Goal: Share content: Share content

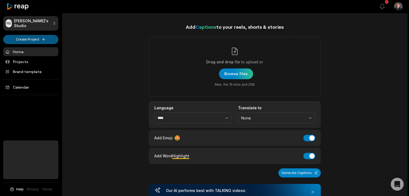
click at [40, 41] on html "NS Nathan's Studio Create Project Home Projects Brand template Calendar Help Pr…" at bounding box center [204, 98] width 409 height 196
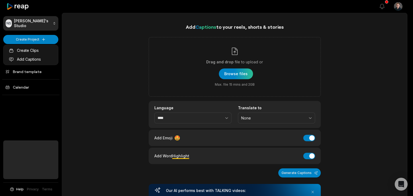
click at [97, 54] on html "NS Nathan's Studio Create Project Home Projects Brand template Calendar Help Pr…" at bounding box center [206, 98] width 413 height 196
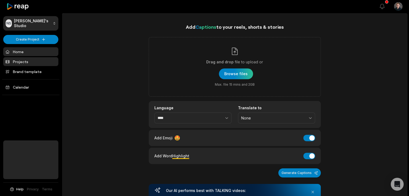
click at [29, 59] on link "Projects" at bounding box center [30, 61] width 55 height 9
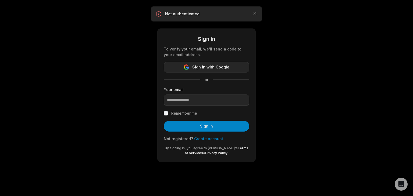
click at [191, 70] on button "Sign in with Google" at bounding box center [207, 67] width 86 height 11
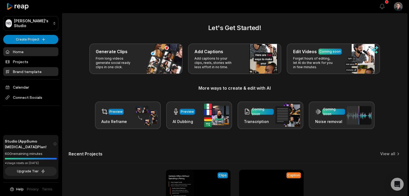
click at [30, 70] on link "Brand template" at bounding box center [30, 71] width 55 height 9
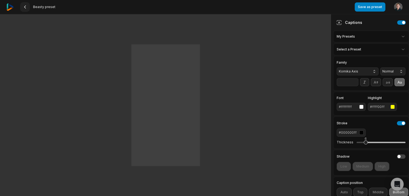
click at [25, 6] on 335 at bounding box center [24, 7] width 1 height 3
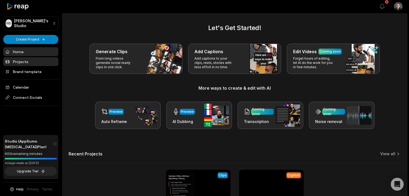
click at [25, 59] on link "Projects" at bounding box center [30, 61] width 55 height 9
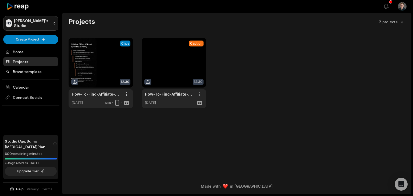
click at [37, 25] on html "[PERSON_NAME] Studio Create Project Home Projects Brand template Calendar Conne…" at bounding box center [206, 98] width 413 height 196
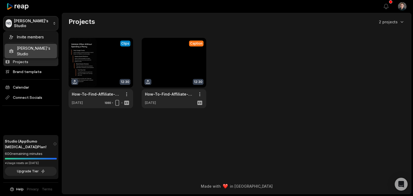
click at [37, 25] on html "NS Nathan's Studio Create Project Home Projects Brand template Calendar Connect…" at bounding box center [206, 98] width 413 height 196
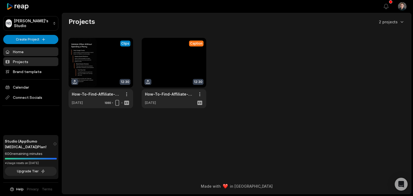
click at [25, 50] on link "Home" at bounding box center [30, 51] width 55 height 9
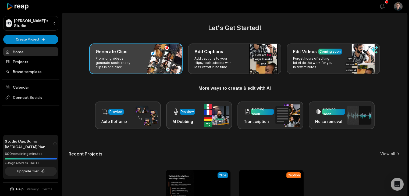
click at [145, 54] on div "Generate Clips" at bounding box center [136, 51] width 80 height 6
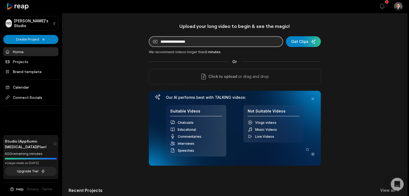
click at [182, 44] on input at bounding box center [216, 41] width 134 height 11
paste input "**********"
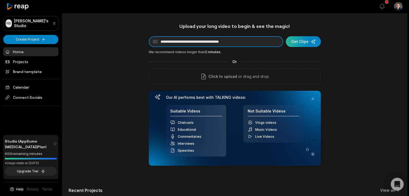
type input "**********"
click at [291, 45] on div "submit" at bounding box center [303, 41] width 35 height 11
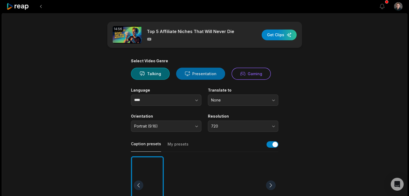
click at [194, 77] on button "Presentation" at bounding box center [200, 74] width 49 height 12
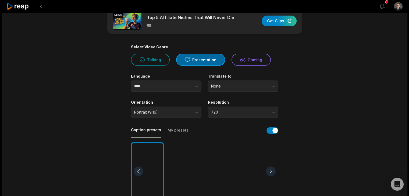
scroll to position [27, 0]
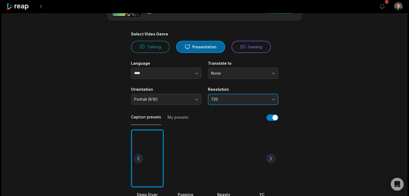
click at [221, 97] on button "720" at bounding box center [243, 99] width 70 height 11
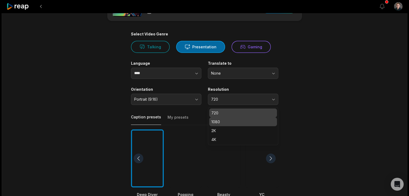
click at [217, 118] on div "1080" at bounding box center [243, 122] width 68 height 9
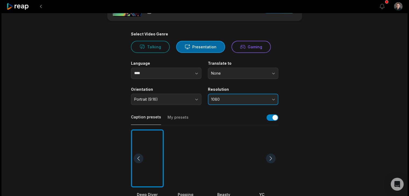
click at [230, 99] on span "1080" at bounding box center [239, 99] width 56 height 5
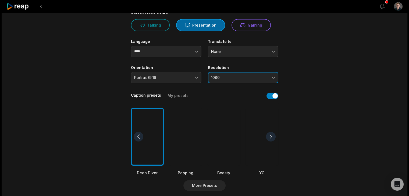
scroll to position [54, 0]
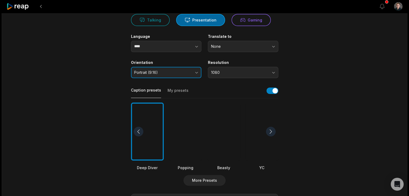
click at [164, 68] on button "Portrait (9:16)" at bounding box center [166, 72] width 70 height 11
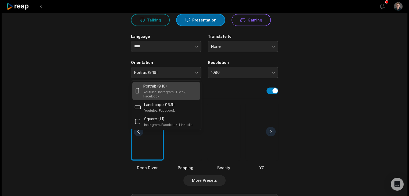
click at [164, 57] on div "Select Video Genre Talking Presentation Gaming Language **** Translate to None …" at bounding box center [204, 150] width 147 height 290
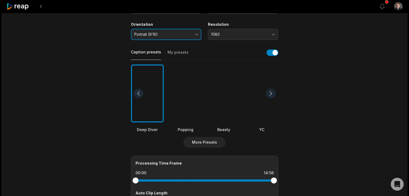
scroll to position [108, 0]
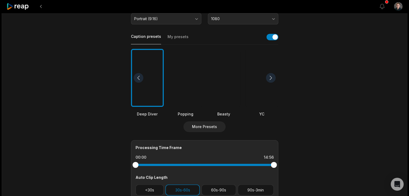
click at [155, 85] on div at bounding box center [147, 78] width 33 height 58
click at [168, 34] on button "My presets" at bounding box center [178, 39] width 21 height 10
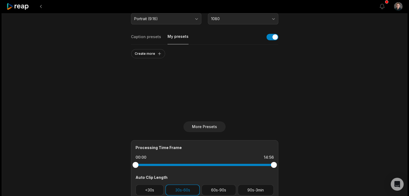
click at [148, 34] on button "Caption presets" at bounding box center [146, 39] width 30 height 10
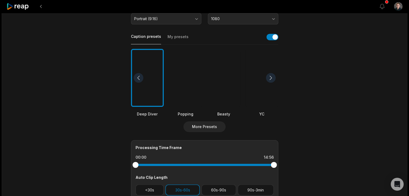
click at [149, 80] on div at bounding box center [147, 78] width 33 height 58
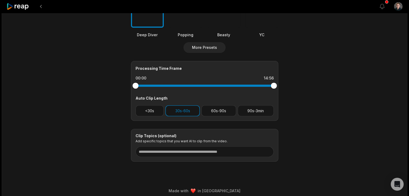
scroll to position [188, 0]
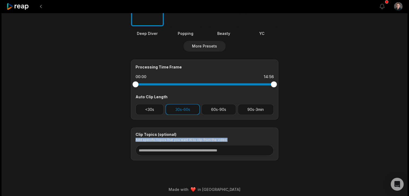
drag, startPoint x: 134, startPoint y: 139, endPoint x: 227, endPoint y: 140, distance: 93.1
click at [227, 140] on div "Clip Topics (optional) Add specific topics that you want AI to clip from the vi…" at bounding box center [204, 144] width 147 height 33
click at [227, 140] on p "Add specific topics that you want AI to clip from the video." at bounding box center [205, 140] width 138 height 4
click at [223, 139] on p "Add specific topics that you want AI to clip from the video." at bounding box center [205, 140] width 138 height 4
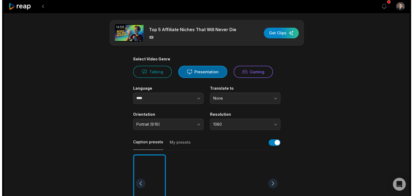
scroll to position [0, 0]
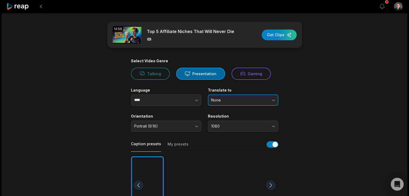
click at [225, 103] on button "None" at bounding box center [243, 100] width 70 height 11
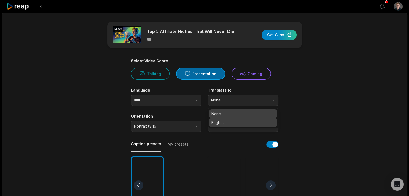
click at [219, 121] on p "English" at bounding box center [242, 123] width 63 height 6
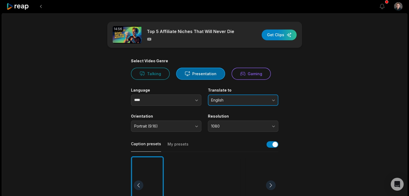
click at [217, 100] on span "English" at bounding box center [239, 100] width 56 height 5
click at [217, 101] on span "English" at bounding box center [239, 100] width 56 height 5
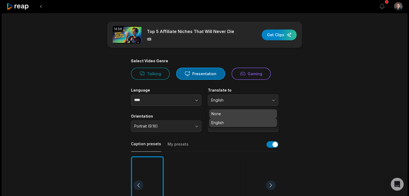
click at [216, 112] on p "None" at bounding box center [242, 114] width 63 height 6
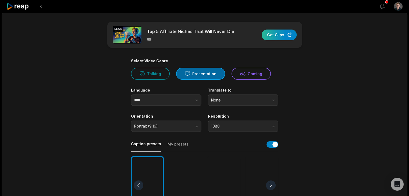
click at [270, 36] on div "button" at bounding box center [279, 35] width 35 height 11
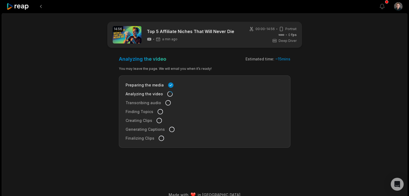
click at [26, 8] on icon at bounding box center [17, 6] width 23 height 7
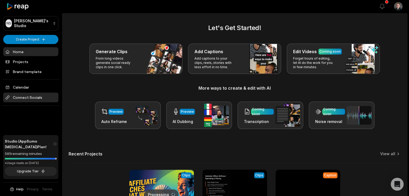
click at [12, 96] on span "Connect Socials" at bounding box center [30, 98] width 55 height 10
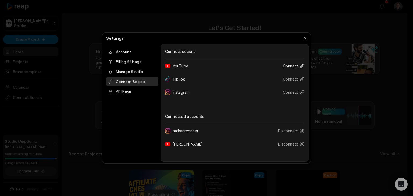
click at [286, 68] on button "Connect" at bounding box center [292, 66] width 26 height 10
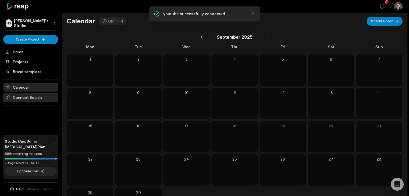
click at [30, 98] on span "Connect Socials" at bounding box center [30, 98] width 55 height 10
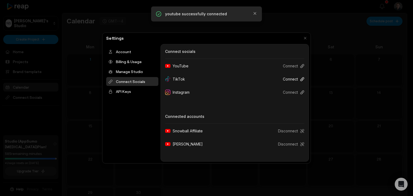
click at [300, 79] on button "Connect" at bounding box center [292, 79] width 26 height 10
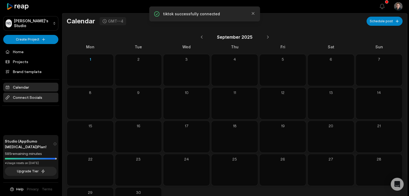
click at [23, 97] on span "Connect Socials" at bounding box center [30, 98] width 55 height 10
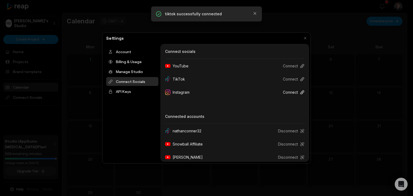
click at [289, 94] on button "Connect" at bounding box center [292, 92] width 26 height 10
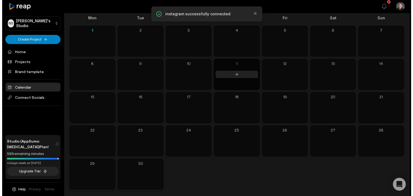
scroll to position [32, 0]
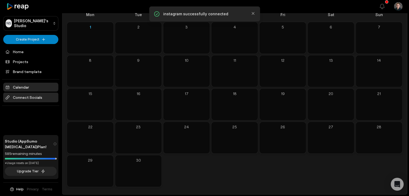
click at [22, 100] on span "Connect Socials" at bounding box center [30, 98] width 55 height 10
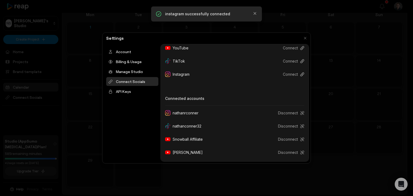
scroll to position [0, 0]
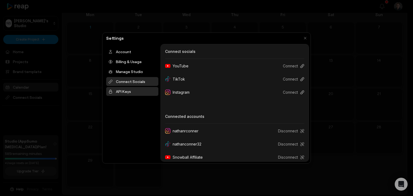
click at [119, 90] on div "API Keys" at bounding box center [132, 91] width 52 height 9
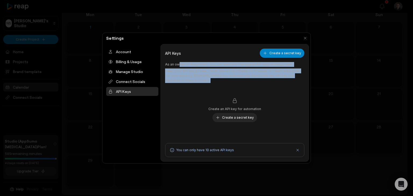
drag, startPoint x: 178, startPoint y: 61, endPoint x: 201, endPoint y: 84, distance: 32.5
click at [201, 84] on div "API Keys Create a secret key As an owner of this project, you can view and mana…" at bounding box center [234, 103] width 139 height 109
click at [201, 74] on p "Keep your API key private, never share it or include it in browser or client-si…" at bounding box center [234, 76] width 139 height 15
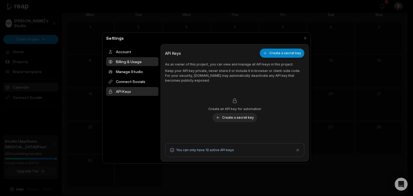
click at [126, 57] on div "Billing & Usage" at bounding box center [132, 61] width 52 height 9
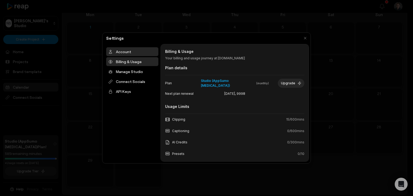
click at [134, 52] on div "Account" at bounding box center [132, 51] width 52 height 9
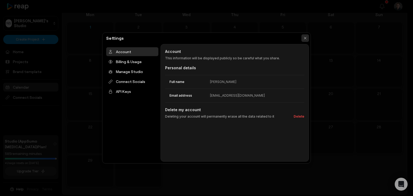
click at [306, 37] on button "button" at bounding box center [305, 38] width 8 height 8
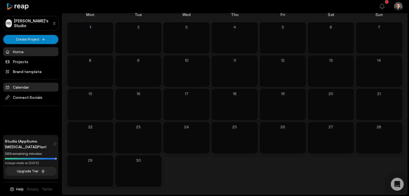
click at [31, 54] on link "Home" at bounding box center [30, 51] width 55 height 9
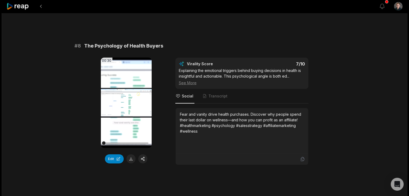
scroll to position [1130, 0]
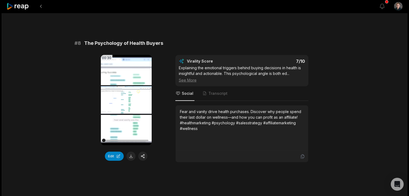
click at [127, 97] on icon at bounding box center [126, 100] width 6 height 6
click at [214, 91] on span "Transcript" at bounding box center [217, 93] width 19 height 5
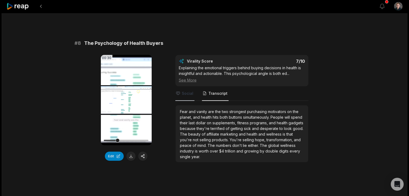
click at [193, 92] on span "Social" at bounding box center [184, 94] width 19 height 15
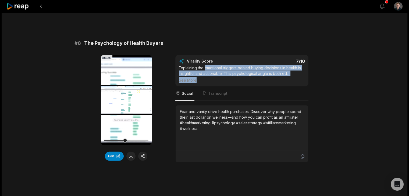
drag, startPoint x: 204, startPoint y: 66, endPoint x: 241, endPoint y: 74, distance: 37.2
click at [241, 74] on div "Explaining the emotional triggers behind buying decisions in health is insightf…" at bounding box center [242, 74] width 126 height 18
click at [187, 77] on div "See More" at bounding box center [242, 80] width 126 height 6
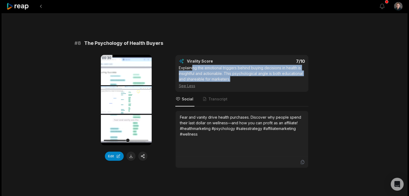
drag, startPoint x: 197, startPoint y: 65, endPoint x: 247, endPoint y: 76, distance: 51.0
click at [247, 76] on div "Explaining the emotional triggers behind buying decisions in health is insightf…" at bounding box center [242, 77] width 126 height 24
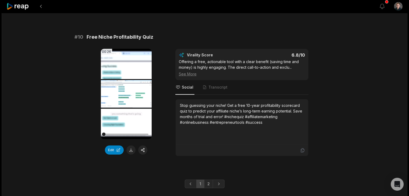
scroll to position [1462, 0]
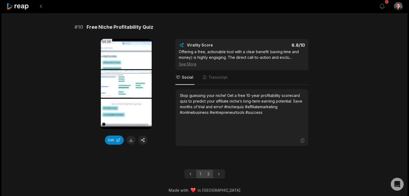
click at [208, 173] on link "2" at bounding box center [208, 174] width 9 height 9
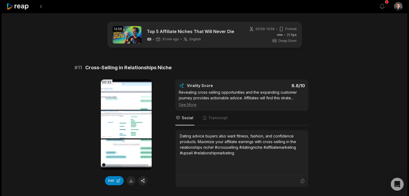
scroll to position [354, 0]
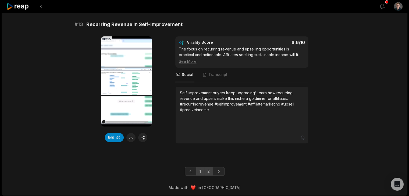
click at [200, 169] on link "1" at bounding box center [200, 171] width 8 height 9
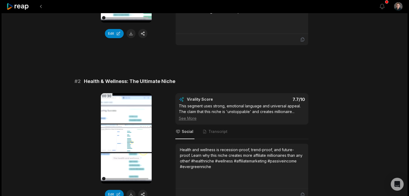
scroll to position [0, 0]
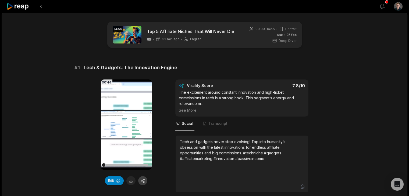
click at [143, 179] on button "button" at bounding box center [142, 180] width 9 height 9
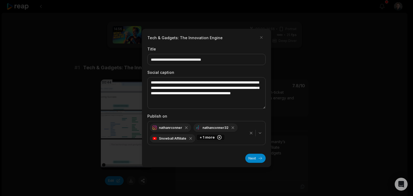
click at [210, 139] on div "+ 1 more" at bounding box center [210, 137] width 29 height 6
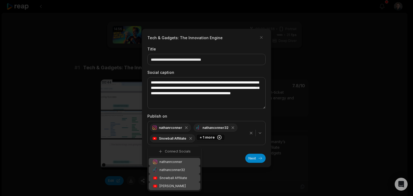
click at [217, 139] on icon "button" at bounding box center [219, 137] width 5 height 5
click at [186, 126] on icon "button" at bounding box center [188, 127] width 5 height 5
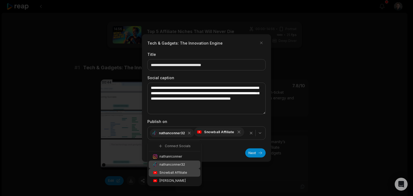
click at [189, 133] on icon "button" at bounding box center [189, 133] width 4 height 4
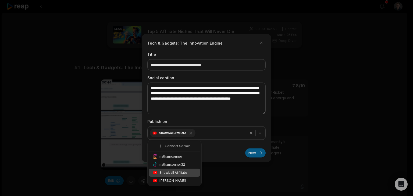
click at [250, 151] on button "Next" at bounding box center [255, 153] width 20 height 9
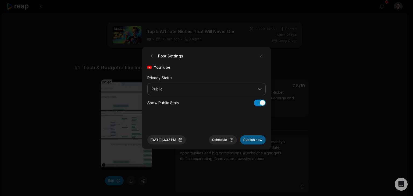
click at [243, 138] on button "Publish now" at bounding box center [253, 140] width 26 height 9
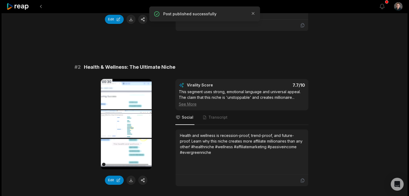
scroll to position [188, 0]
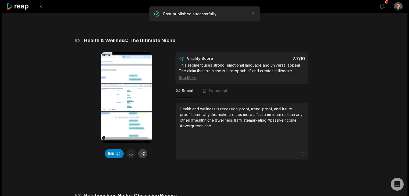
click at [143, 151] on button "button" at bounding box center [142, 153] width 9 height 9
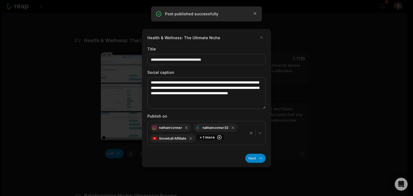
click at [218, 138] on icon "button" at bounding box center [219, 137] width 5 height 5
click at [232, 128] on icon "button" at bounding box center [234, 127] width 5 height 5
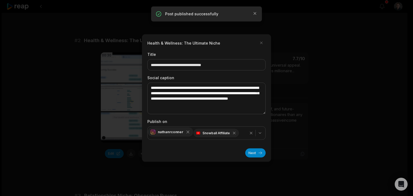
click at [185, 134] on div "nathanrconner" at bounding box center [170, 131] width 45 height 9
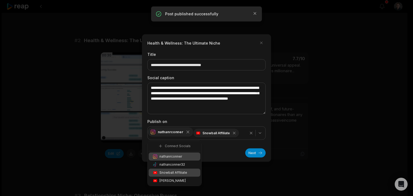
click at [187, 133] on icon "button" at bounding box center [188, 132] width 5 height 5
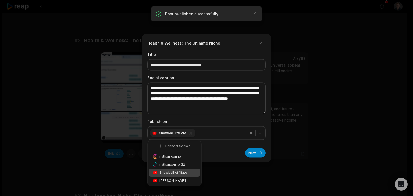
click at [214, 152] on div "Next" at bounding box center [206, 150] width 118 height 13
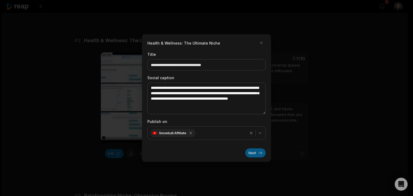
click at [254, 155] on button "Next" at bounding box center [255, 153] width 20 height 9
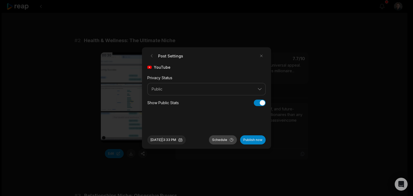
click at [223, 140] on button "Schedule" at bounding box center [223, 140] width 28 height 9
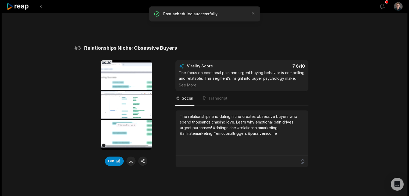
scroll to position [350, 0]
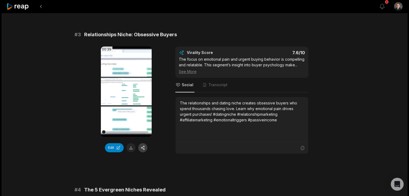
click at [144, 146] on button "button" at bounding box center [142, 147] width 9 height 9
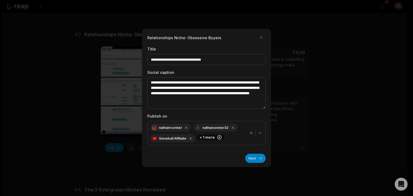
click at [219, 137] on icon "button" at bounding box center [219, 137] width 1 height 1
click at [232, 127] on icon "button" at bounding box center [234, 127] width 5 height 5
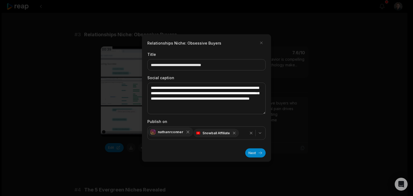
click at [187, 133] on icon "button" at bounding box center [188, 132] width 2 height 2
click at [252, 152] on button "Next" at bounding box center [255, 153] width 20 height 9
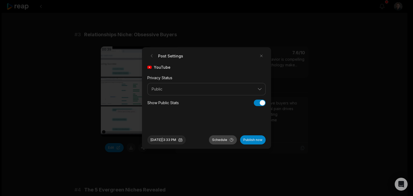
click at [231, 143] on button "Schedule" at bounding box center [223, 140] width 28 height 9
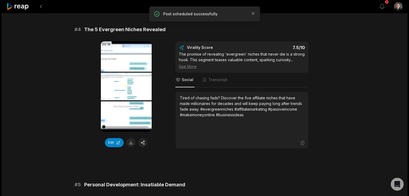
scroll to position [511, 0]
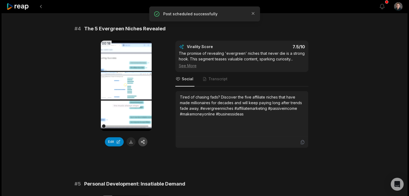
click at [143, 140] on button "button" at bounding box center [142, 141] width 9 height 9
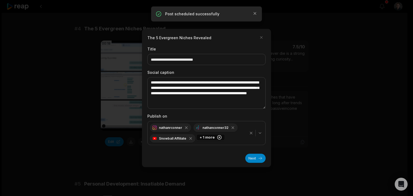
click at [218, 138] on icon "button" at bounding box center [219, 137] width 5 height 5
click at [233, 127] on icon "button" at bounding box center [234, 127] width 5 height 5
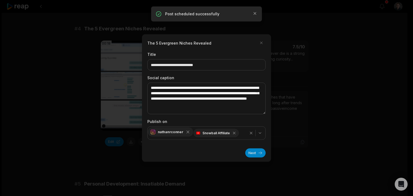
click at [186, 133] on icon "button" at bounding box center [188, 132] width 5 height 5
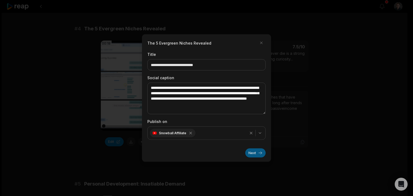
click at [251, 153] on button "Next" at bounding box center [255, 153] width 20 height 9
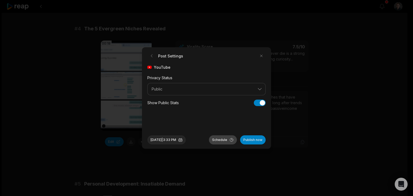
click at [229, 140] on button "Schedule" at bounding box center [223, 140] width 28 height 9
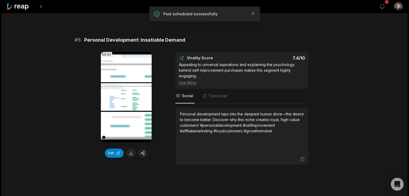
scroll to position [645, 0]
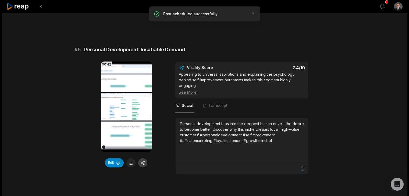
click at [141, 159] on button "button" at bounding box center [142, 162] width 9 height 9
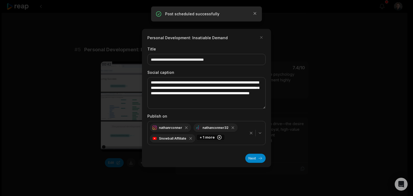
click at [218, 139] on circle "button" at bounding box center [220, 138] width 4 height 4
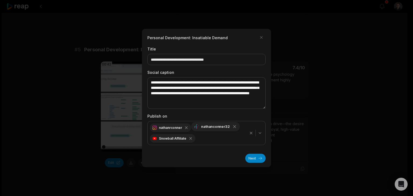
click at [232, 127] on icon "button" at bounding box center [234, 127] width 5 height 5
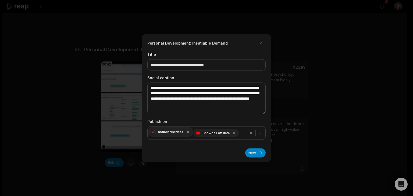
click at [187, 132] on icon "button" at bounding box center [188, 132] width 5 height 5
click at [251, 152] on button "Next" at bounding box center [255, 153] width 20 height 9
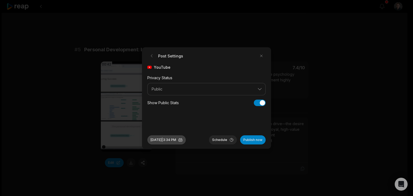
click at [176, 141] on button "Sep 1, 2025 | 3:34 PM" at bounding box center [166, 140] width 38 height 9
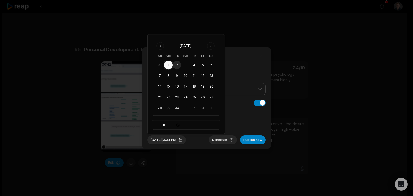
click at [176, 64] on button "2" at bounding box center [177, 65] width 9 height 9
click at [217, 140] on button "Schedule" at bounding box center [223, 140] width 28 height 9
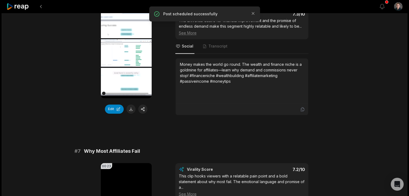
scroll to position [861, 0]
click at [141, 108] on button "button" at bounding box center [142, 108] width 9 height 9
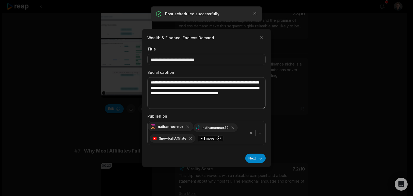
click at [186, 128] on icon "button" at bounding box center [188, 127] width 5 height 5
click at [189, 127] on icon "button" at bounding box center [191, 127] width 5 height 5
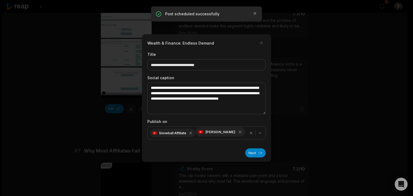
click at [238, 133] on icon "button" at bounding box center [240, 132] width 5 height 5
click at [255, 150] on button "Next" at bounding box center [255, 153] width 20 height 9
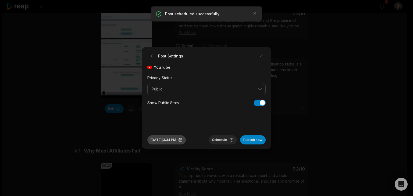
click at [172, 138] on button "Sep 1, 2025 | 3:34 PM" at bounding box center [166, 140] width 38 height 9
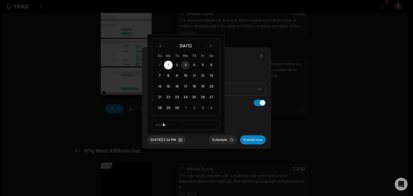
click at [184, 69] on button "3" at bounding box center [185, 65] width 9 height 9
click at [224, 140] on button "Schedule" at bounding box center [223, 140] width 28 height 9
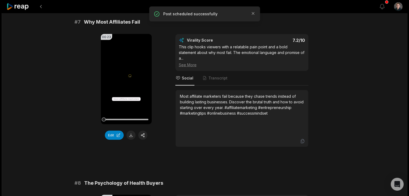
scroll to position [995, 0]
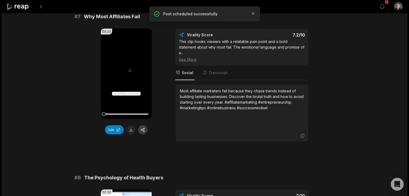
click at [144, 125] on button "button" at bounding box center [142, 129] width 9 height 9
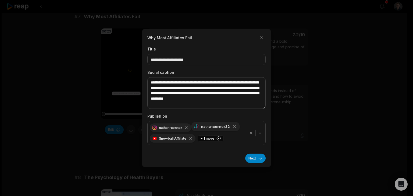
click at [186, 126] on icon "button" at bounding box center [186, 128] width 4 height 4
click at [192, 127] on icon "button" at bounding box center [191, 127] width 5 height 5
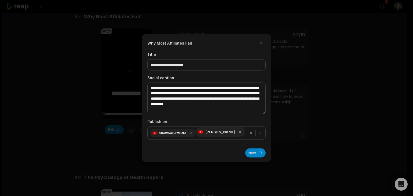
click at [238, 134] on icon "button" at bounding box center [240, 132] width 5 height 5
click at [257, 155] on button "Next" at bounding box center [255, 153] width 20 height 9
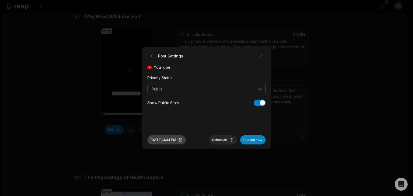
click at [172, 138] on button "Sep 1, 2025 | 3:34 PM" at bounding box center [166, 140] width 38 height 9
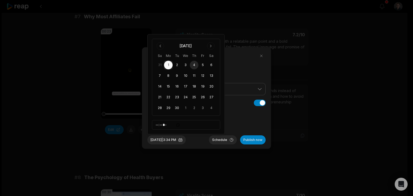
click at [193, 65] on button "4" at bounding box center [194, 65] width 9 height 9
click at [227, 139] on button "Schedule" at bounding box center [223, 140] width 28 height 9
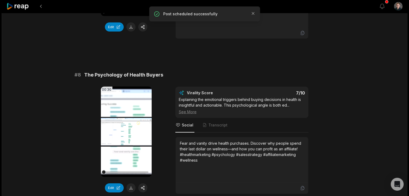
scroll to position [1103, 0]
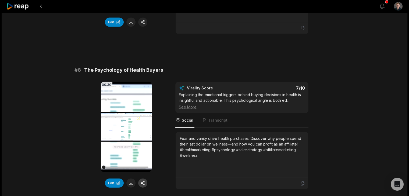
click at [143, 180] on button "button" at bounding box center [142, 183] width 9 height 9
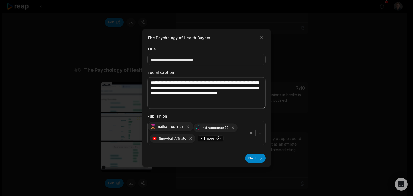
click at [187, 126] on icon "button" at bounding box center [188, 127] width 2 height 2
click at [190, 126] on icon "button" at bounding box center [191, 127] width 2 height 2
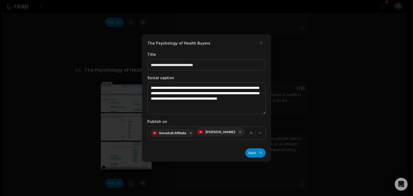
click at [239, 133] on icon "button" at bounding box center [240, 132] width 2 height 2
click at [252, 154] on button "Next" at bounding box center [255, 153] width 20 height 9
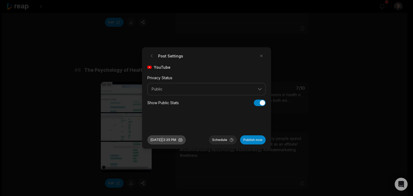
click at [173, 138] on button "Sep 1, 2025 | 3:35 PM" at bounding box center [166, 140] width 38 height 9
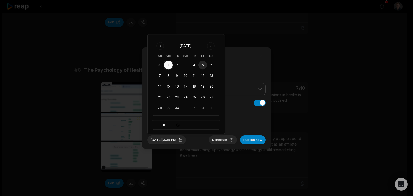
click at [200, 65] on button "5" at bounding box center [202, 65] width 9 height 9
click at [222, 139] on button "Schedule" at bounding box center [223, 140] width 28 height 9
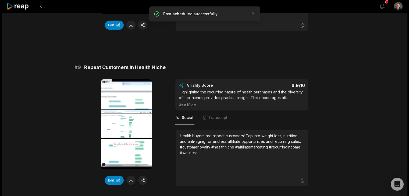
scroll to position [1264, 0]
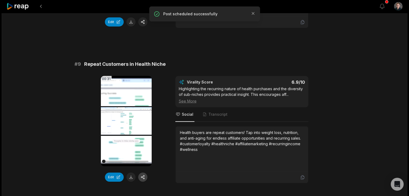
click at [142, 177] on button "button" at bounding box center [142, 177] width 9 height 9
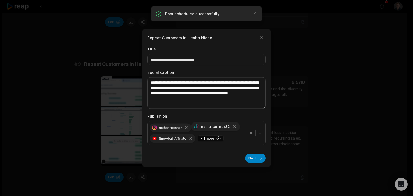
click at [187, 127] on icon "button" at bounding box center [186, 128] width 4 height 4
click at [189, 127] on icon "button" at bounding box center [189, 128] width 4 height 4
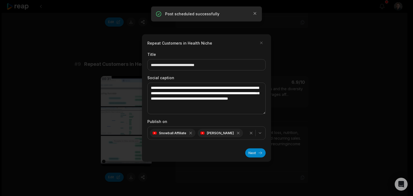
click at [237, 132] on icon "button" at bounding box center [238, 133] width 2 height 2
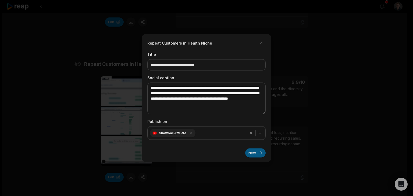
click at [260, 152] on button "Next" at bounding box center [255, 153] width 20 height 9
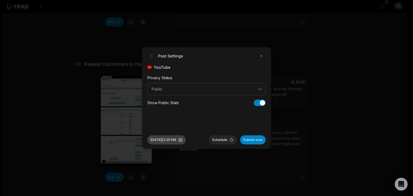
click at [179, 138] on button "Sep 1, 2025 | 3:35 PM" at bounding box center [166, 140] width 38 height 9
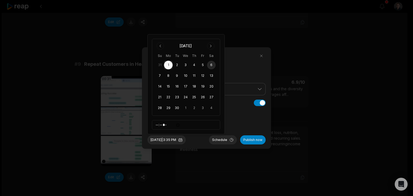
click at [210, 63] on button "6" at bounding box center [211, 65] width 9 height 9
click at [223, 141] on button "Schedule" at bounding box center [223, 140] width 28 height 9
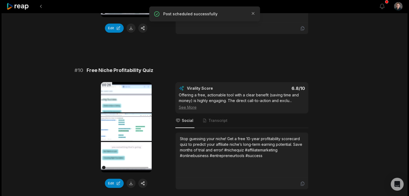
scroll to position [1457, 0]
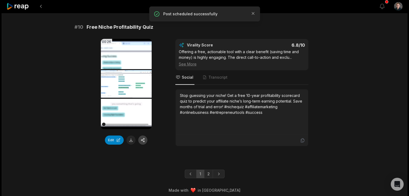
click at [142, 136] on button "button" at bounding box center [142, 140] width 9 height 9
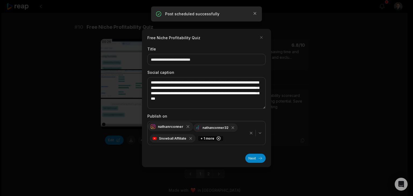
click at [187, 126] on icon "button" at bounding box center [188, 127] width 2 height 2
click at [190, 127] on icon "button" at bounding box center [191, 127] width 5 height 5
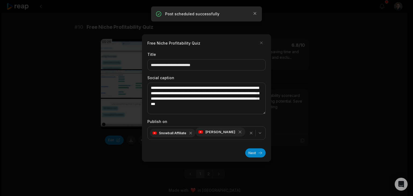
click at [238, 133] on icon "button" at bounding box center [240, 132] width 5 height 5
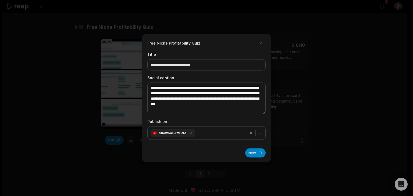
click at [250, 152] on button "Next" at bounding box center [255, 153] width 20 height 9
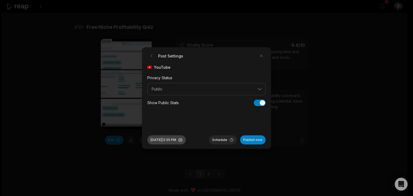
click at [178, 137] on button "Sep 1, 2025 | 3:35 PM" at bounding box center [166, 140] width 38 height 9
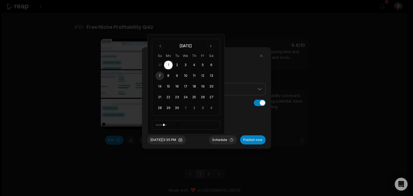
click at [158, 74] on button "7" at bounding box center [159, 76] width 9 height 9
click at [227, 139] on button "Schedule" at bounding box center [223, 140] width 28 height 9
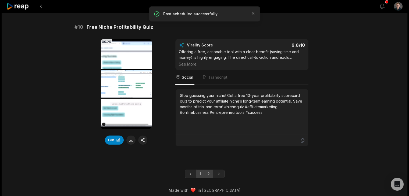
click at [208, 170] on link "2" at bounding box center [208, 174] width 9 height 9
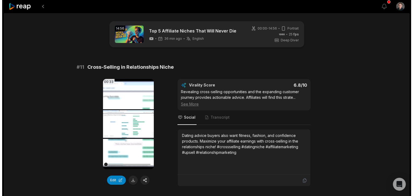
scroll to position [0, 0]
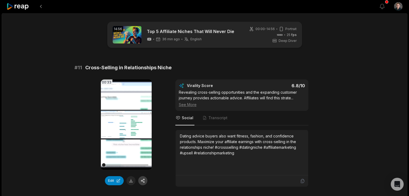
click at [141, 183] on button "button" at bounding box center [142, 180] width 9 height 9
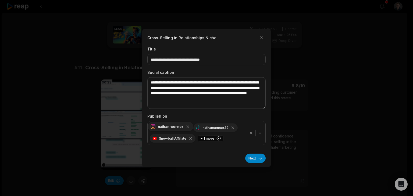
click at [186, 127] on icon "button" at bounding box center [188, 127] width 5 height 5
click at [189, 126] on icon "button" at bounding box center [191, 127] width 5 height 5
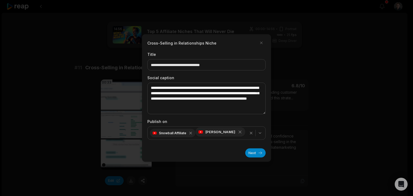
click at [239, 132] on icon "button" at bounding box center [240, 132] width 2 height 2
click at [250, 152] on button "Next" at bounding box center [255, 153] width 20 height 9
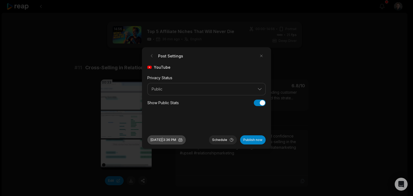
click at [184, 143] on button "[DATE] 3:36 PM" at bounding box center [166, 140] width 38 height 9
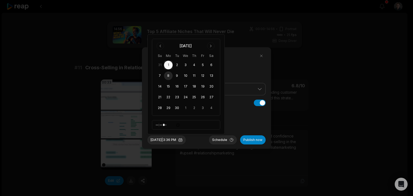
click at [168, 73] on button "8" at bounding box center [168, 76] width 9 height 9
click at [226, 141] on button "Schedule" at bounding box center [223, 140] width 28 height 9
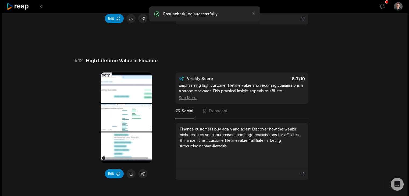
scroll to position [161, 0]
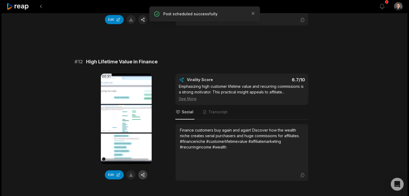
click at [142, 177] on button "button" at bounding box center [142, 175] width 9 height 9
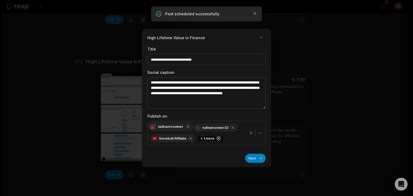
click at [189, 127] on icon "button" at bounding box center [188, 127] width 5 height 5
click at [189, 127] on icon "button" at bounding box center [189, 128] width 4 height 4
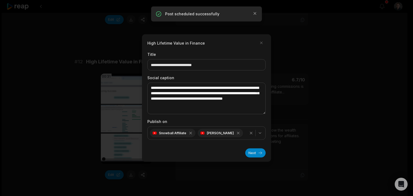
click at [237, 132] on icon "button" at bounding box center [238, 133] width 2 height 2
click at [251, 153] on button "Next" at bounding box center [255, 153] width 20 height 9
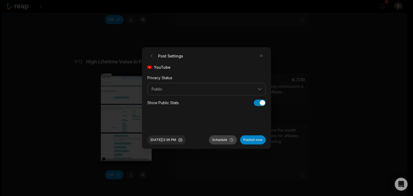
click at [223, 140] on button "Schedule" at bounding box center [223, 140] width 28 height 9
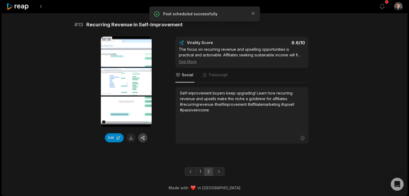
scroll to position [354, 0]
click at [145, 138] on button "button" at bounding box center [142, 137] width 9 height 9
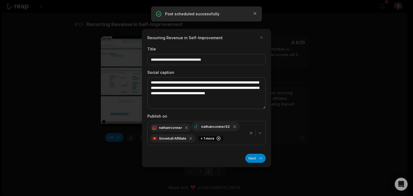
click at [187, 128] on icon "button" at bounding box center [186, 128] width 4 height 4
click at [187, 127] on div "nathanconner32" at bounding box center [172, 126] width 49 height 9
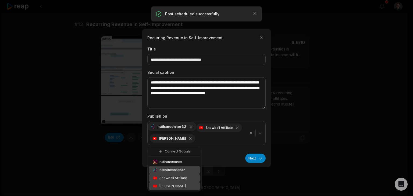
click at [190, 128] on icon "button" at bounding box center [191, 127] width 5 height 5
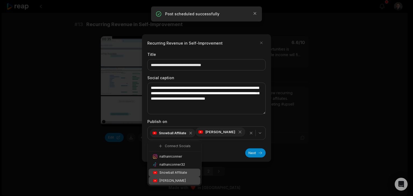
click at [238, 134] on icon "button" at bounding box center [240, 132] width 5 height 5
click at [217, 151] on div "Next" at bounding box center [206, 150] width 118 height 13
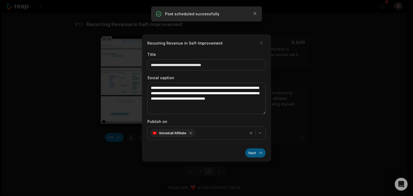
click at [254, 153] on button "Next" at bounding box center [255, 153] width 20 height 9
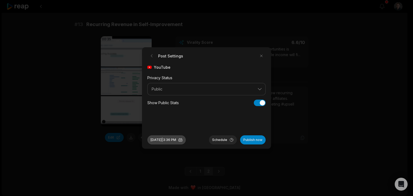
click at [186, 140] on button "[DATE] 3:36 PM" at bounding box center [166, 140] width 38 height 9
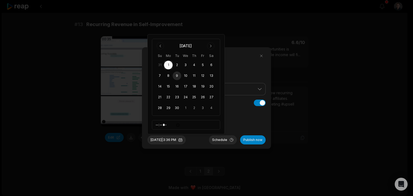
click at [179, 76] on button "9" at bounding box center [177, 76] width 9 height 9
click at [227, 141] on button "Schedule" at bounding box center [223, 140] width 28 height 9
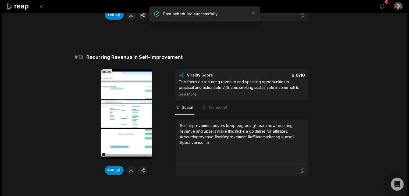
scroll to position [0, 0]
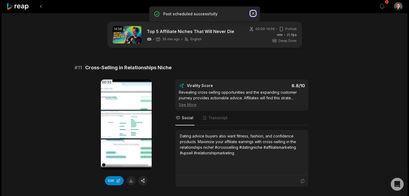
click at [255, 15] on icon "button" at bounding box center [252, 13] width 5 height 5
